Goal: Navigation & Orientation: Go to known website

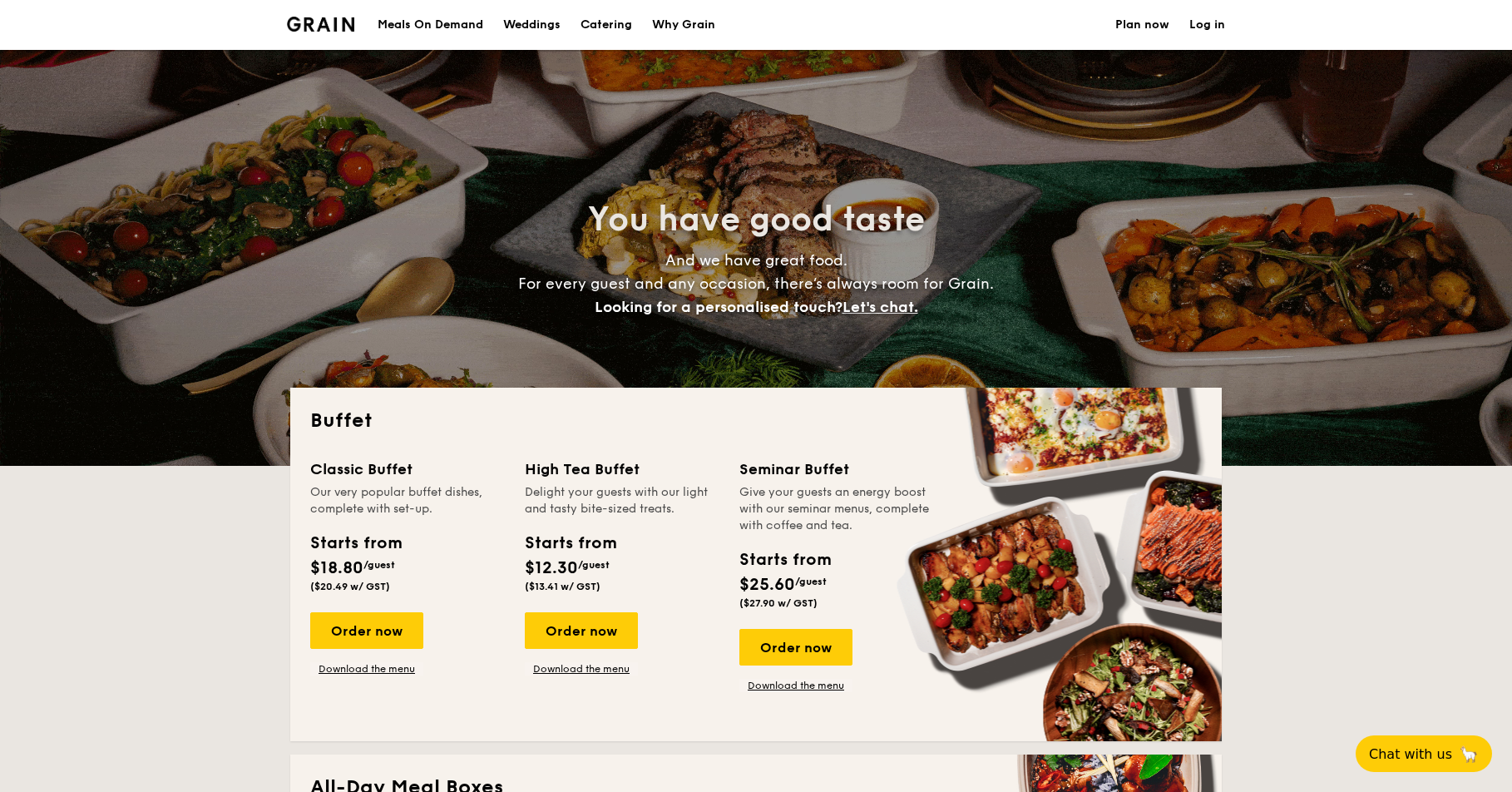
select select
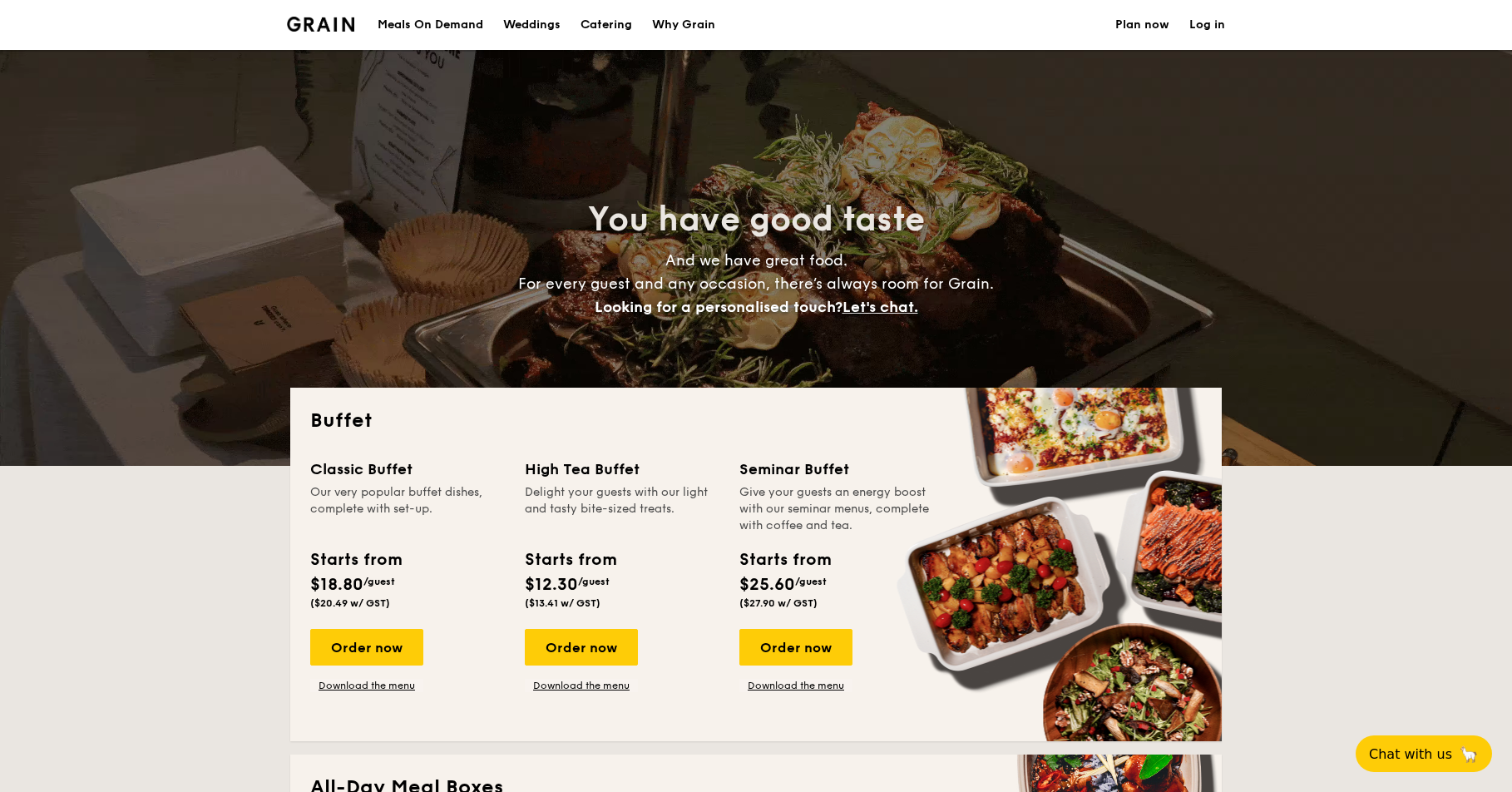
click at [418, 17] on div "Meals On Demand" at bounding box center [430, 25] width 106 height 50
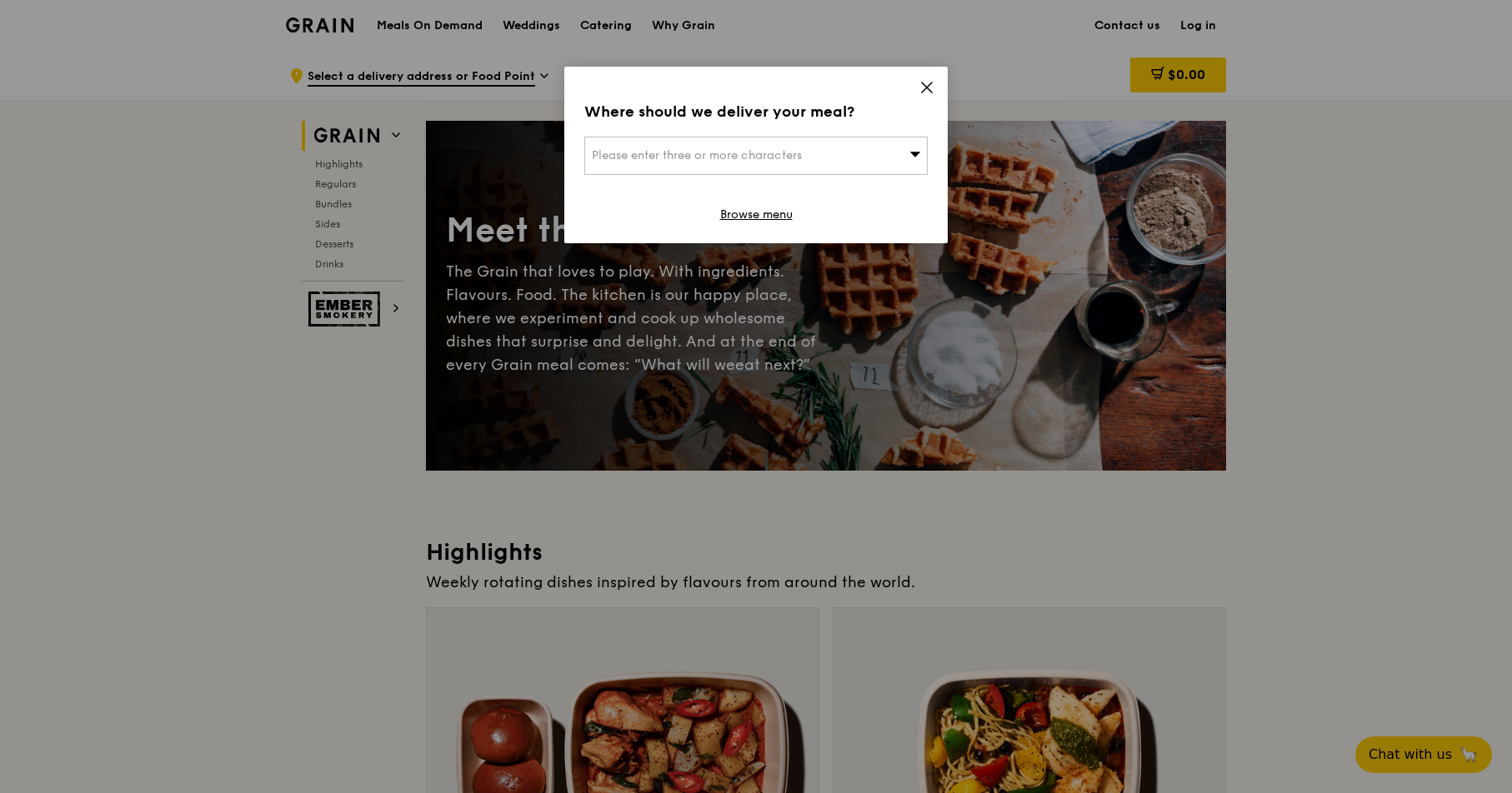
click at [928, 89] on icon at bounding box center [927, 87] width 10 height 10
